Goal: Task Accomplishment & Management: Use online tool/utility

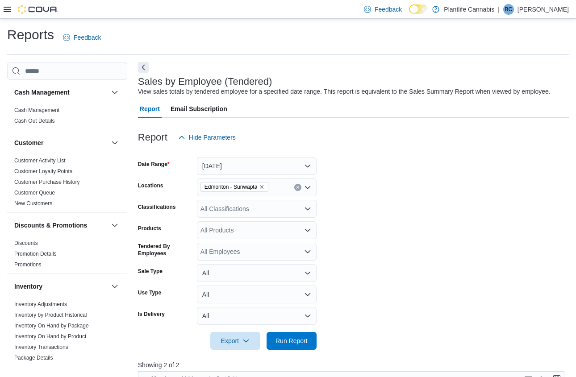
scroll to position [230, 0]
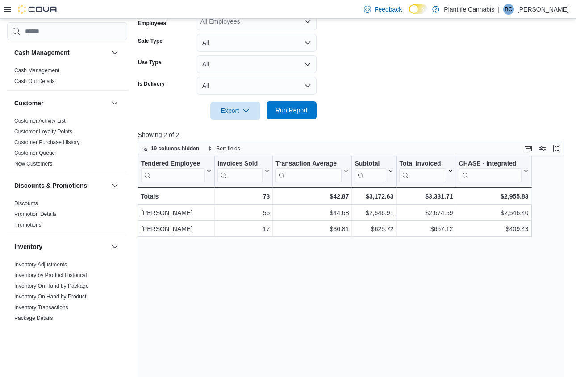
drag, startPoint x: 295, startPoint y: 121, endPoint x: 286, endPoint y: 118, distance: 9.6
click at [296, 115] on span "Run Report" at bounding box center [292, 110] width 32 height 9
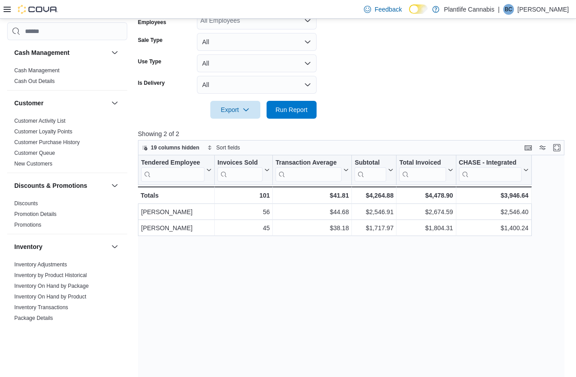
scroll to position [230, 0]
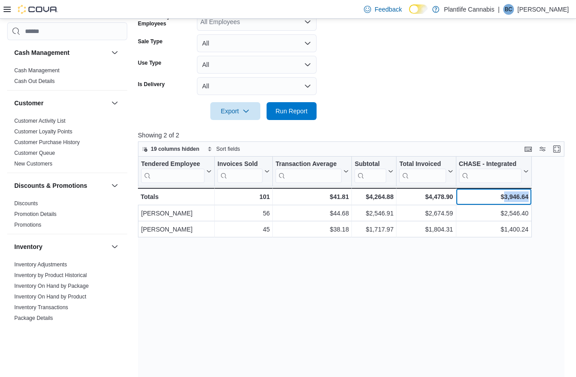
drag, startPoint x: 501, startPoint y: 208, endPoint x: 528, endPoint y: 207, distance: 26.8
click at [528, 202] on div "$3,946.64" at bounding box center [494, 197] width 70 height 11
copy div "3,946.64"
click at [457, 266] on div "Tendered Employee Click to view column header actions Invoices Sold Click to vi…" at bounding box center [351, 300] width 427 height 287
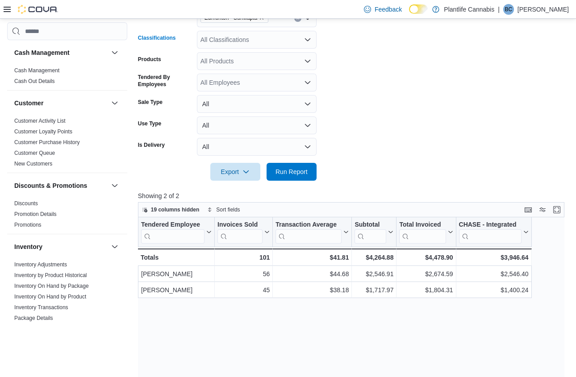
click at [245, 49] on div "All Classifications" at bounding box center [257, 40] width 120 height 18
type input "***"
click at [258, 61] on span "Accessory Group" at bounding box center [240, 64] width 48 height 9
drag, startPoint x: 293, startPoint y: 177, endPoint x: 321, endPoint y: 174, distance: 27.4
click at [293, 177] on span "Run Report" at bounding box center [291, 172] width 39 height 18
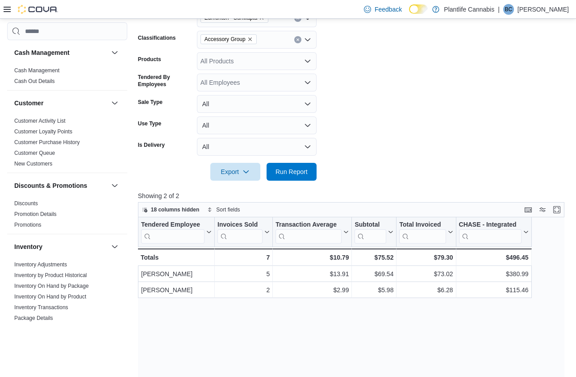
click at [301, 43] on button "Clear input" at bounding box center [297, 39] width 7 height 7
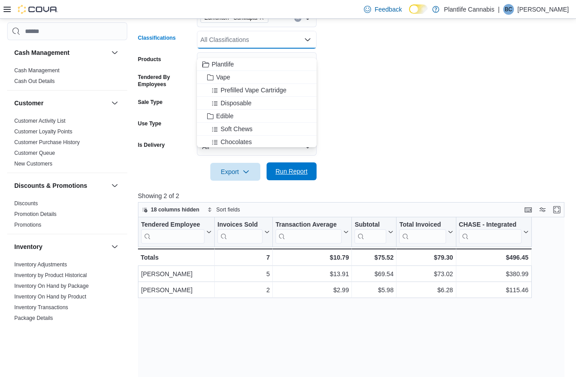
click at [292, 176] on span "Run Report" at bounding box center [292, 171] width 32 height 9
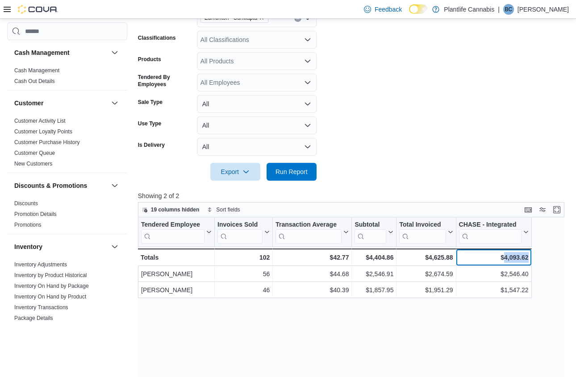
drag, startPoint x: 501, startPoint y: 269, endPoint x: 528, endPoint y: 268, distance: 26.8
click at [528, 263] on div "$4,093.62" at bounding box center [494, 257] width 70 height 11
copy div "4,093.62"
